Goal: Communication & Community: Participate in discussion

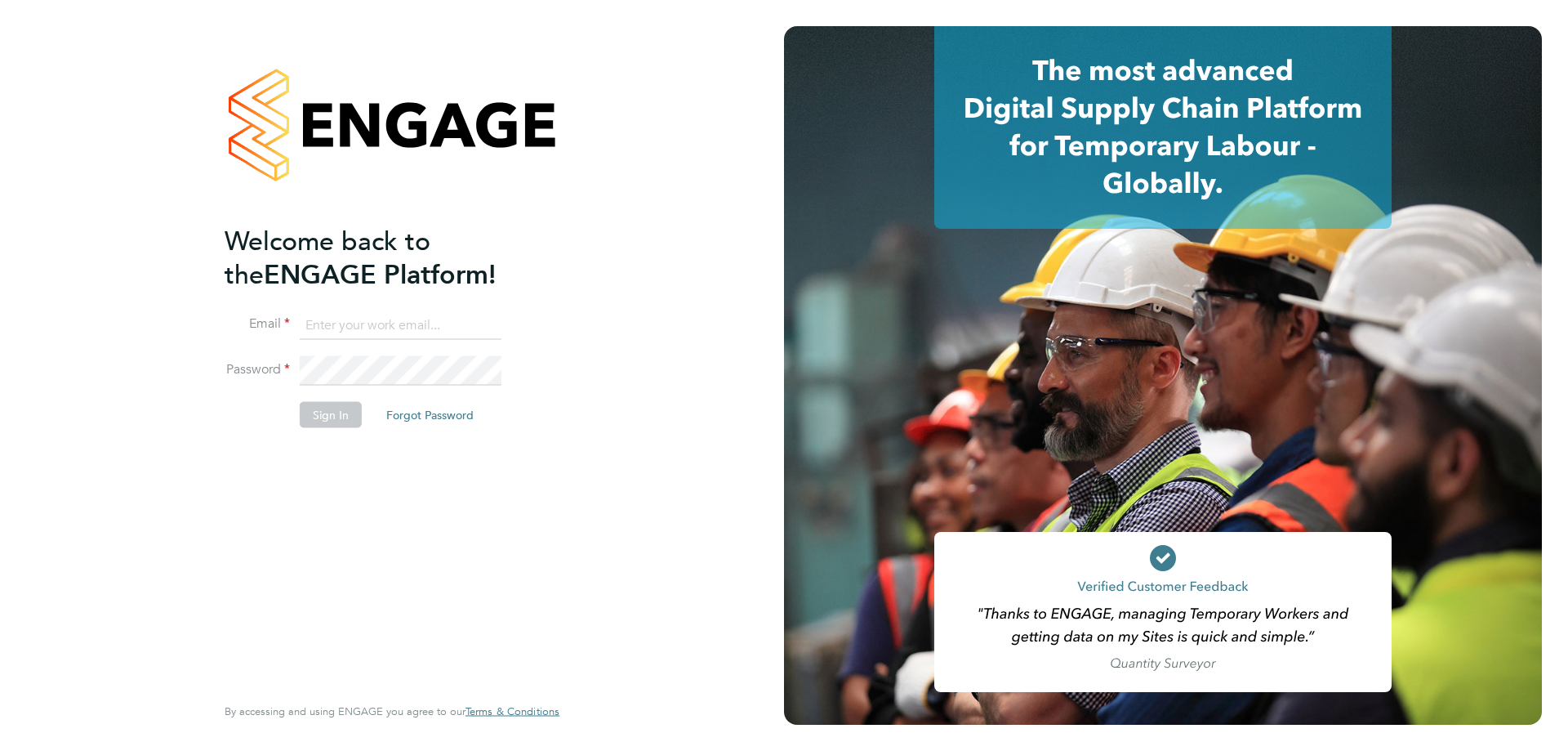
type input "rclarke@frlondon.co.uk"
click at [306, 408] on button "Sign In" at bounding box center [330, 414] width 62 height 27
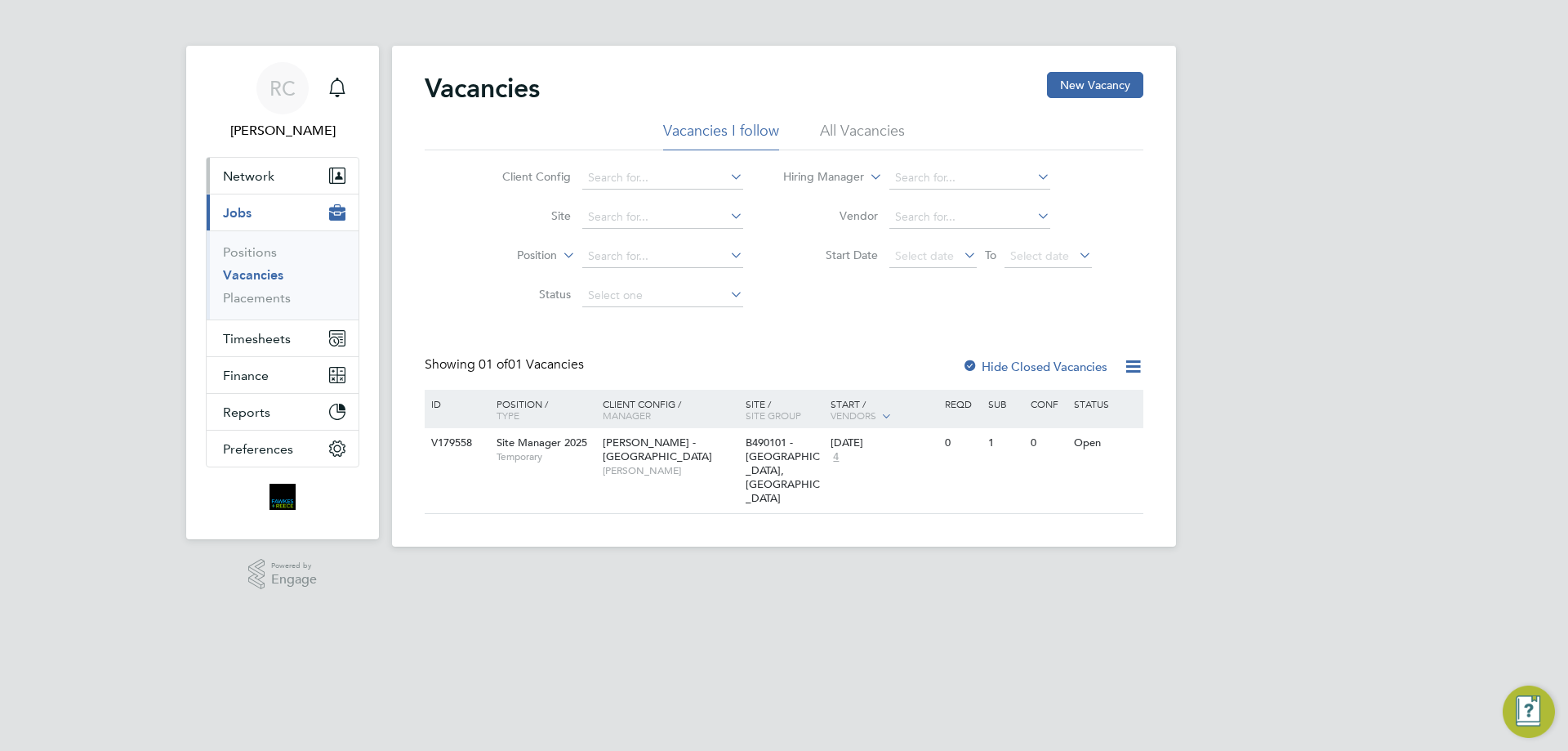
click at [250, 168] on span "Network" at bounding box center [248, 176] width 51 height 16
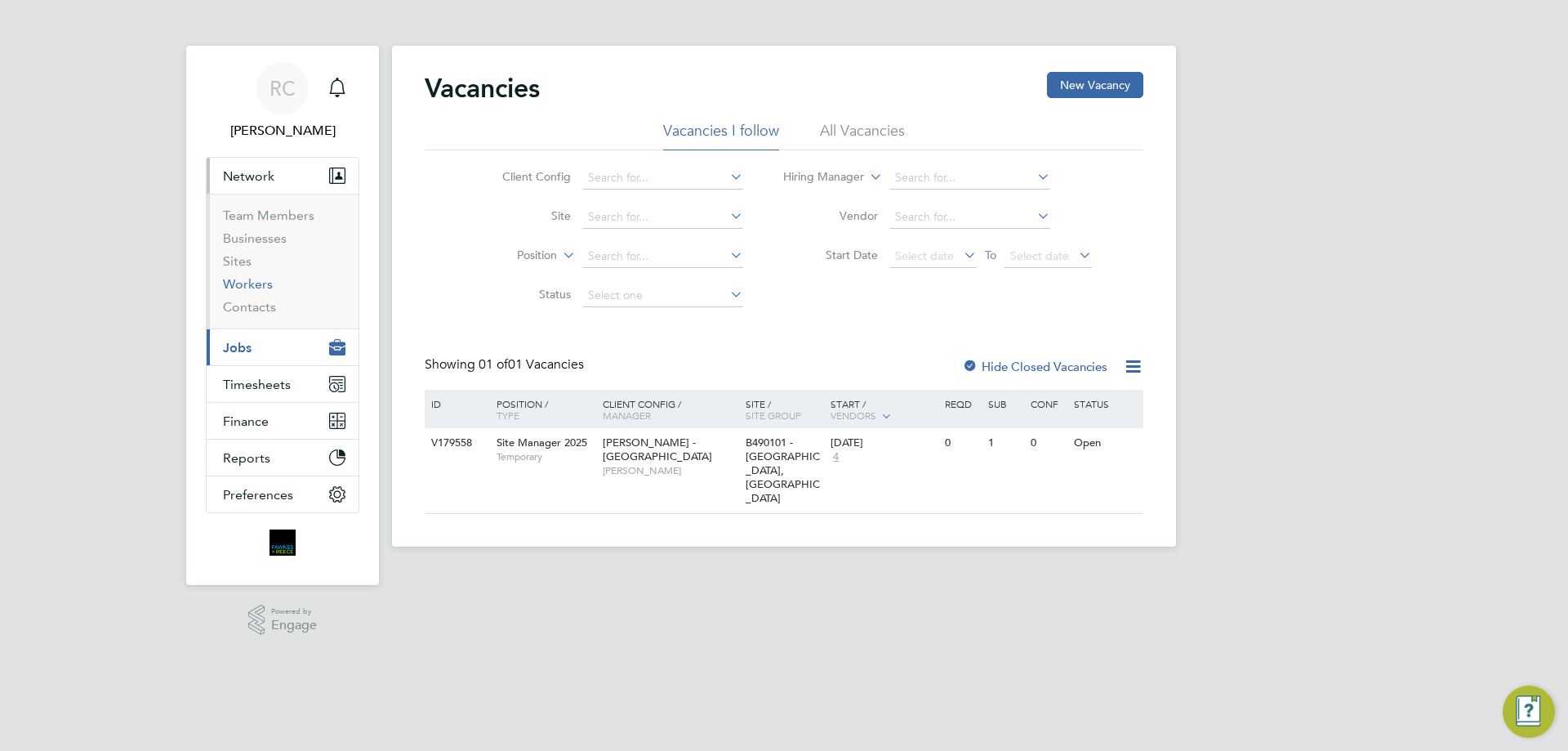
click at [240, 280] on link "Workers" at bounding box center [247, 284] width 50 height 16
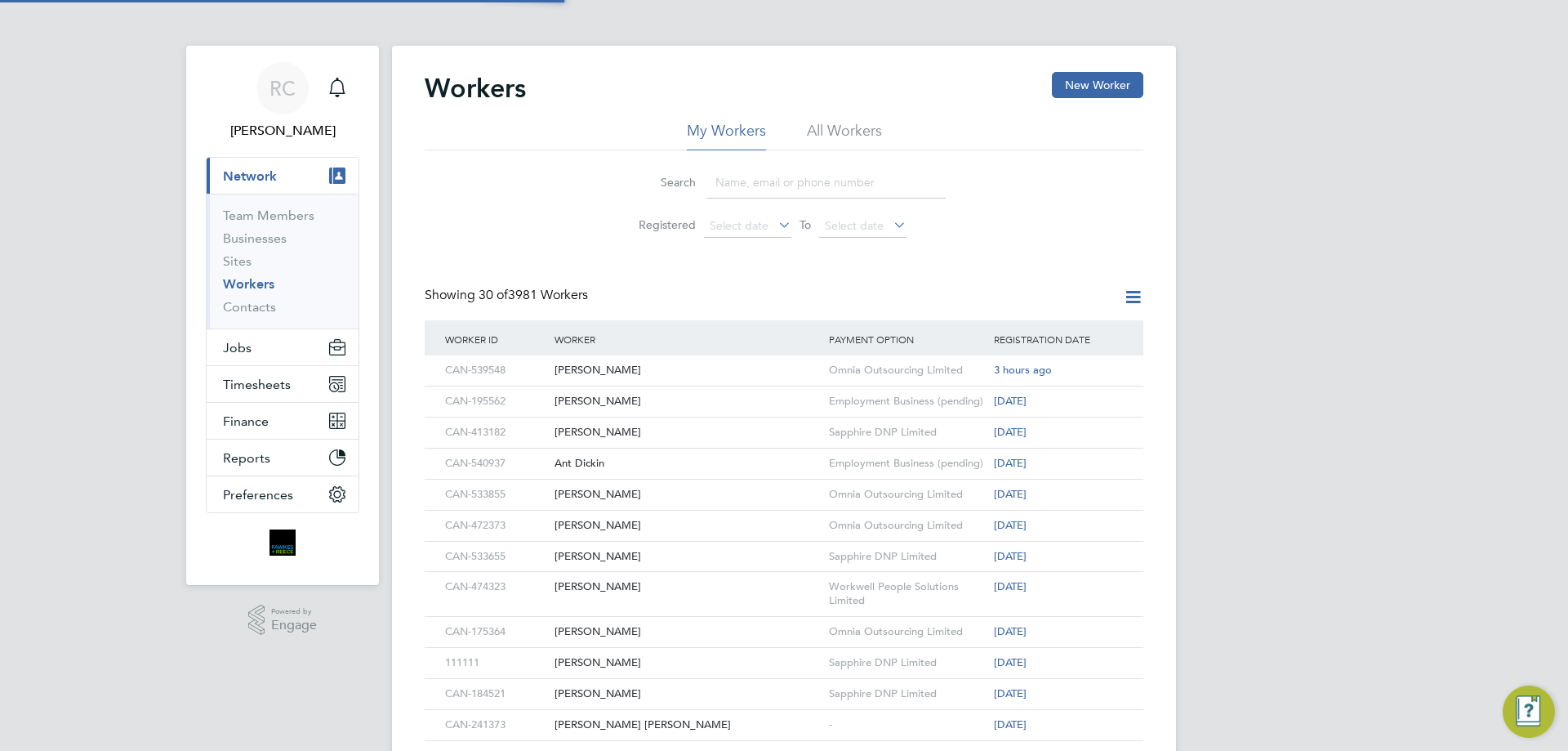
click at [828, 187] on input at bounding box center [826, 183] width 238 height 31
click at [875, 630] on div "Omnia Outsourcing Limited" at bounding box center [908, 631] width 165 height 30
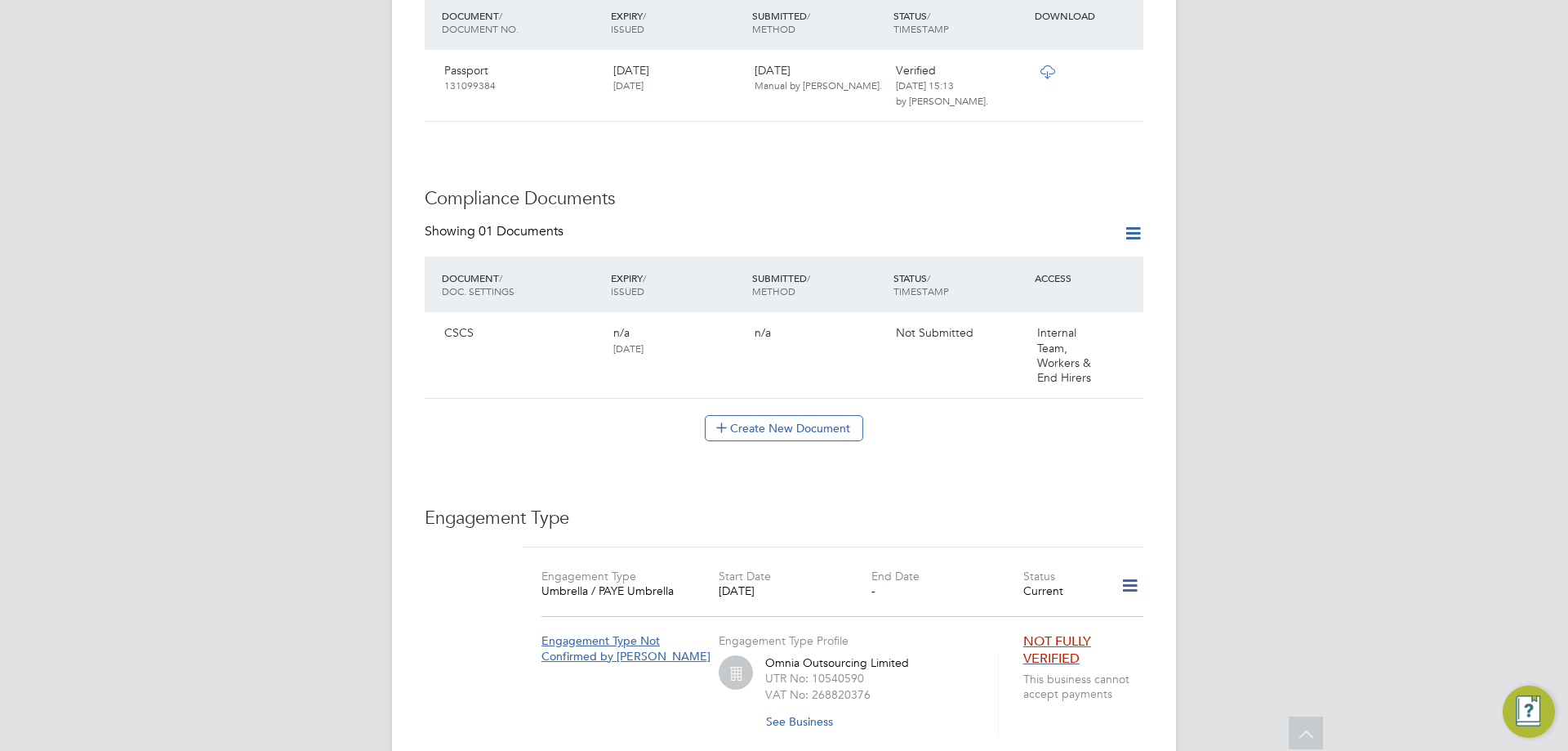
scroll to position [991, 0]
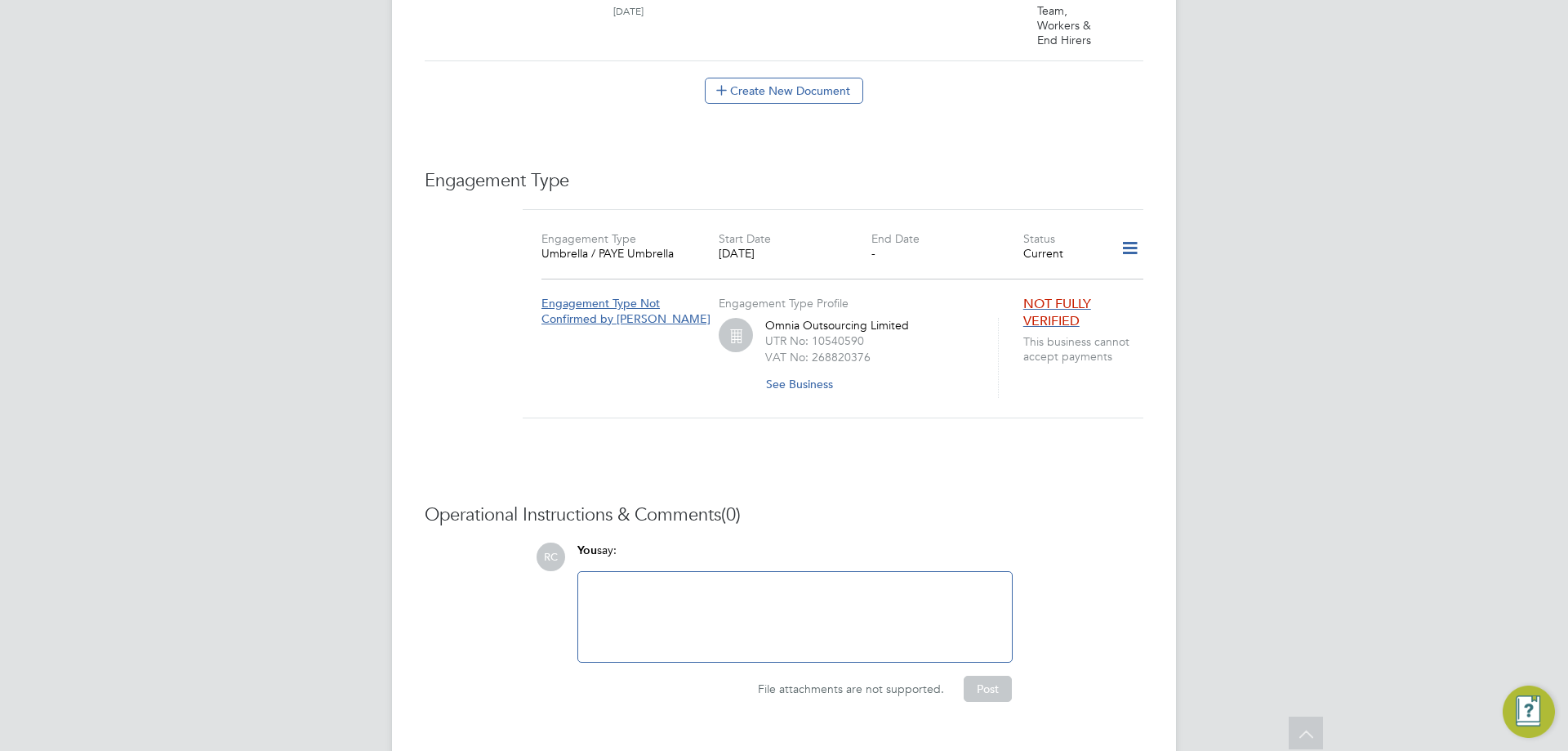
click at [766, 597] on div at bounding box center [795, 617] width 414 height 71
click at [964, 663] on div "File attachments are not supported. Post" at bounding box center [794, 682] width 451 height 39
click at [1001, 675] on button "Post" at bounding box center [987, 688] width 48 height 27
